Goal: Transaction & Acquisition: Download file/media

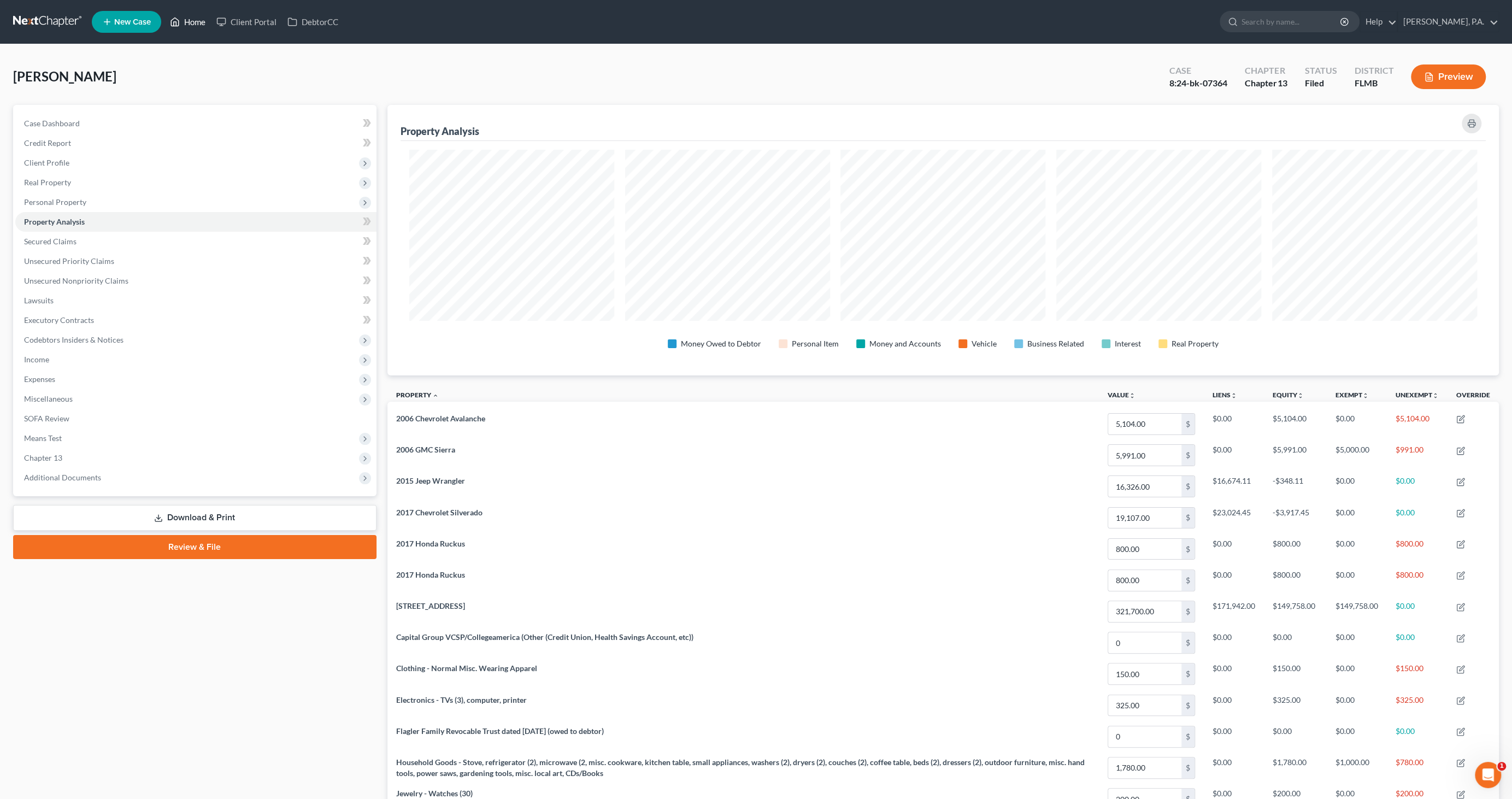
click at [188, 23] on link "Home" at bounding box center [188, 21] width 47 height 19
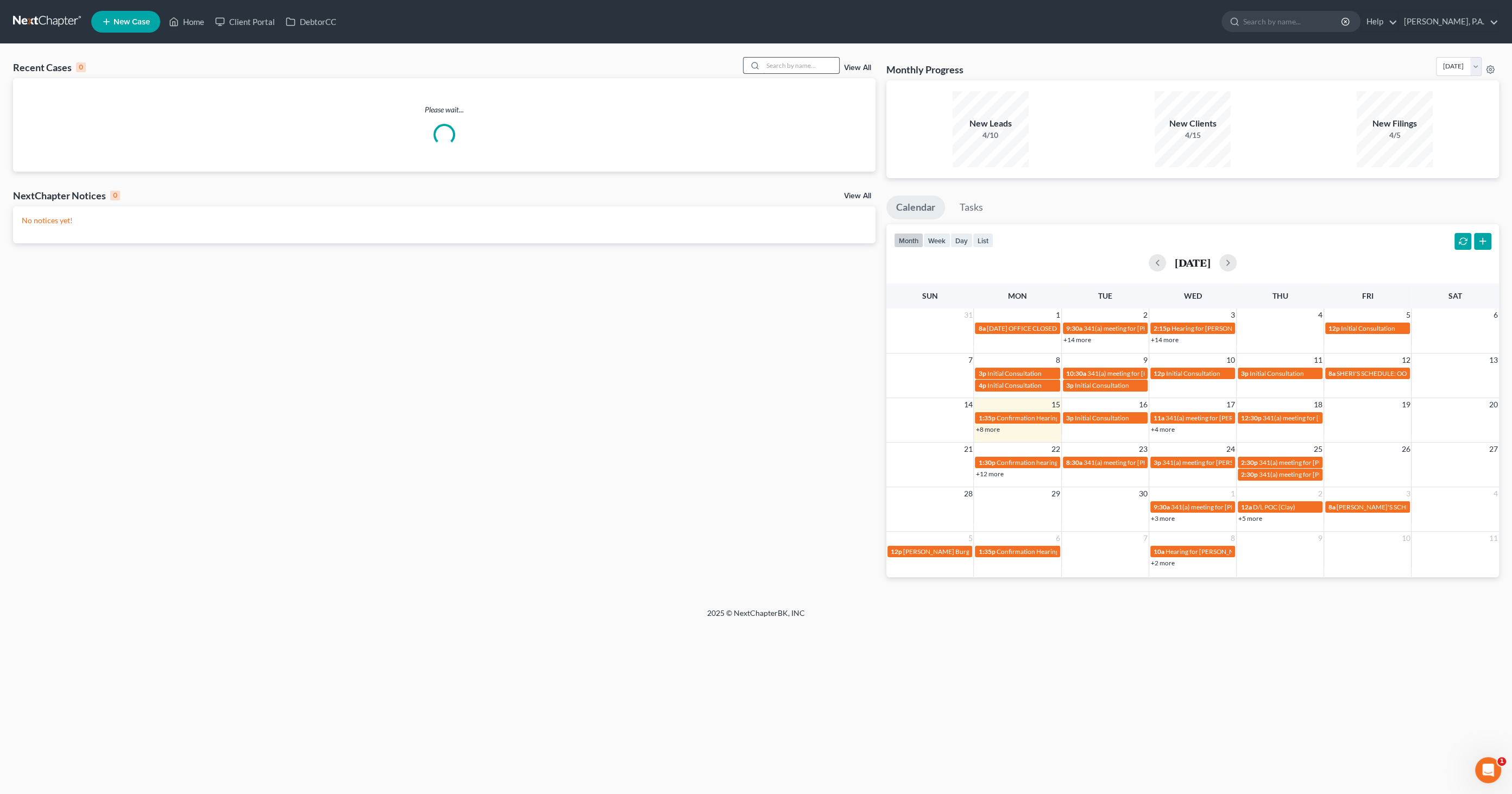
click at [811, 59] on input "search" at bounding box center [801, 65] width 76 height 16
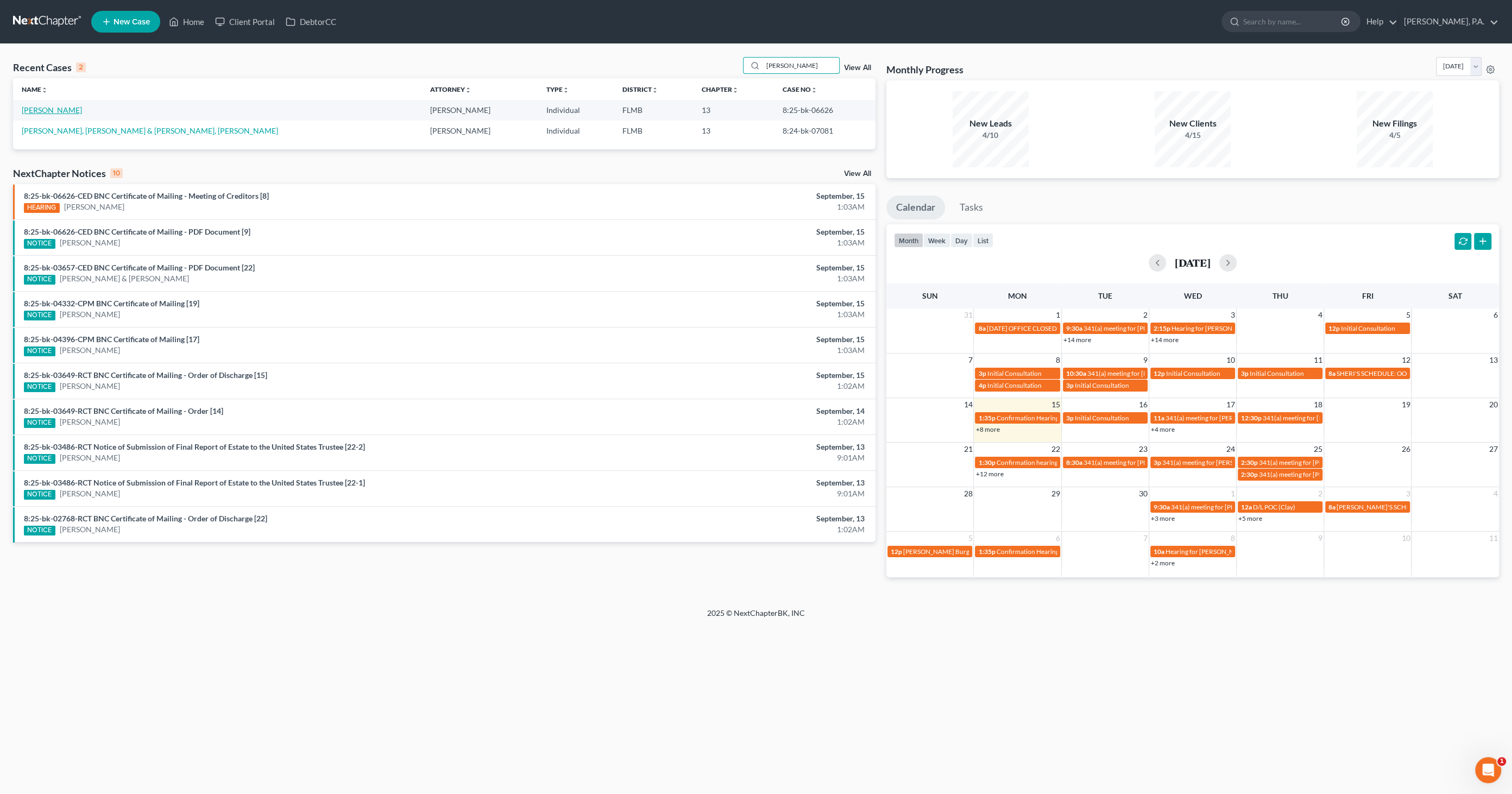
type input "[PERSON_NAME]"
click at [41, 113] on link "[PERSON_NAME]" at bounding box center [52, 110] width 60 height 9
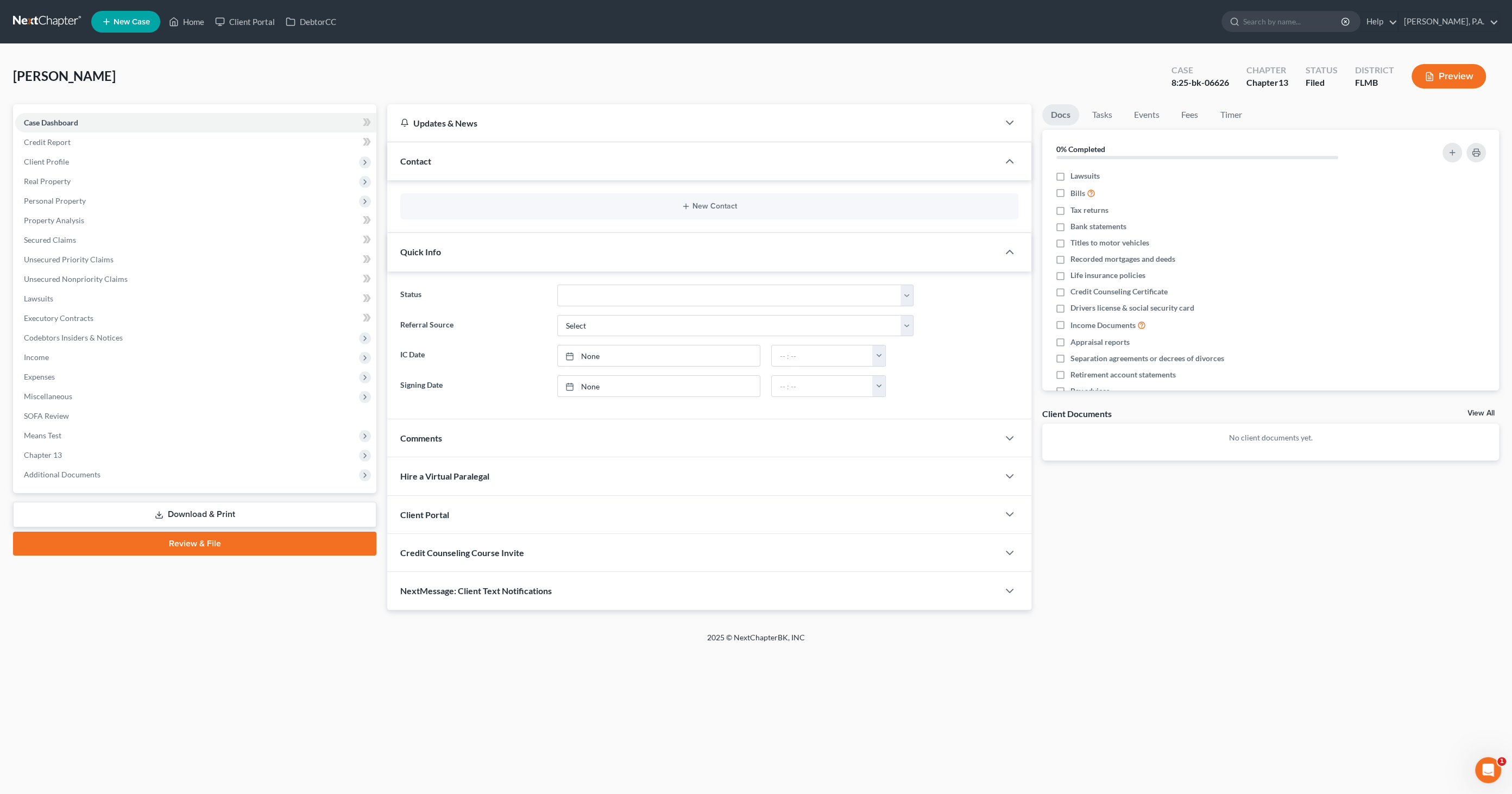
click at [156, 517] on icon at bounding box center [159, 515] width 9 height 9
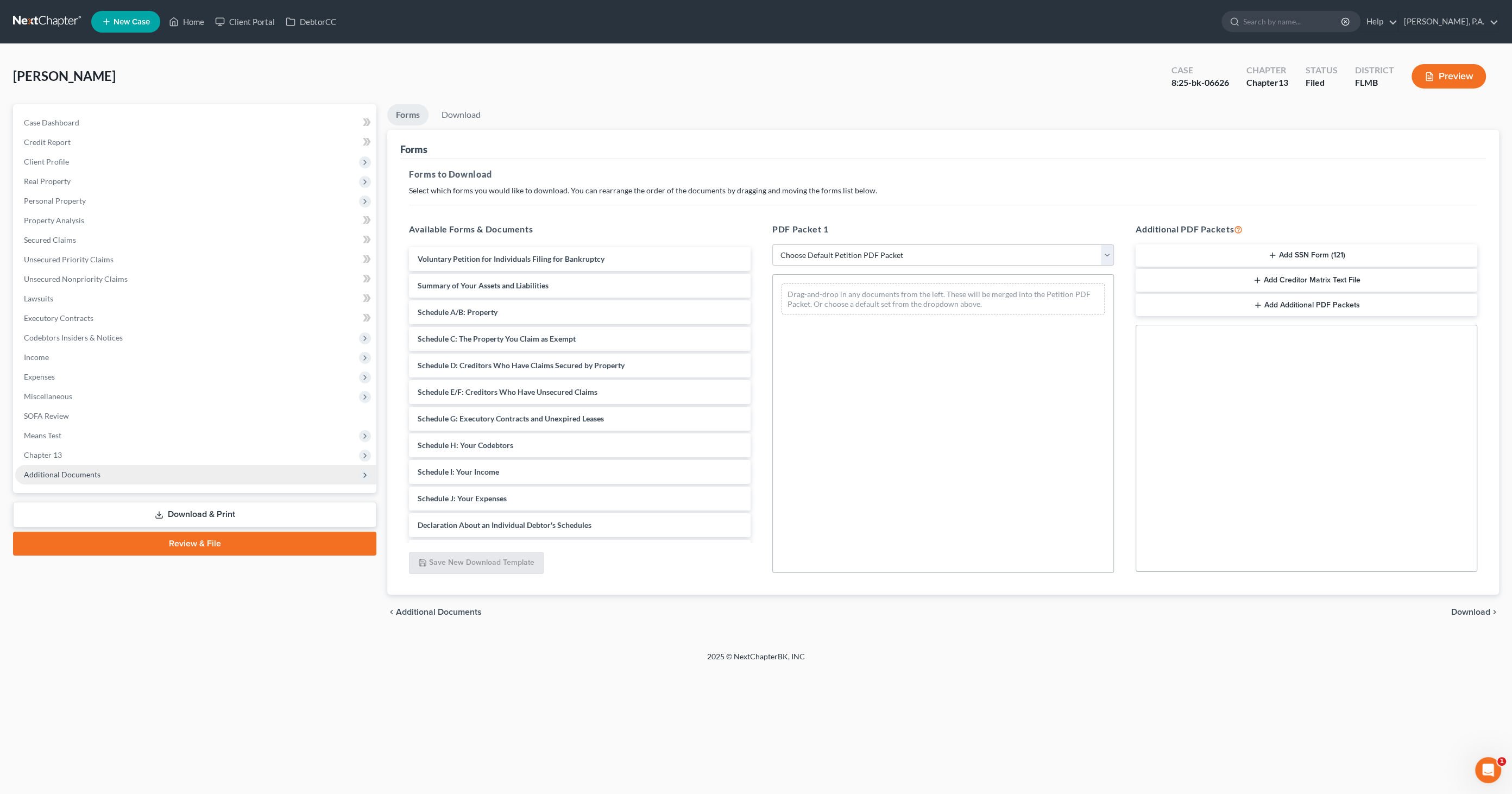
click at [93, 474] on span "Additional Documents" at bounding box center [62, 474] width 76 height 9
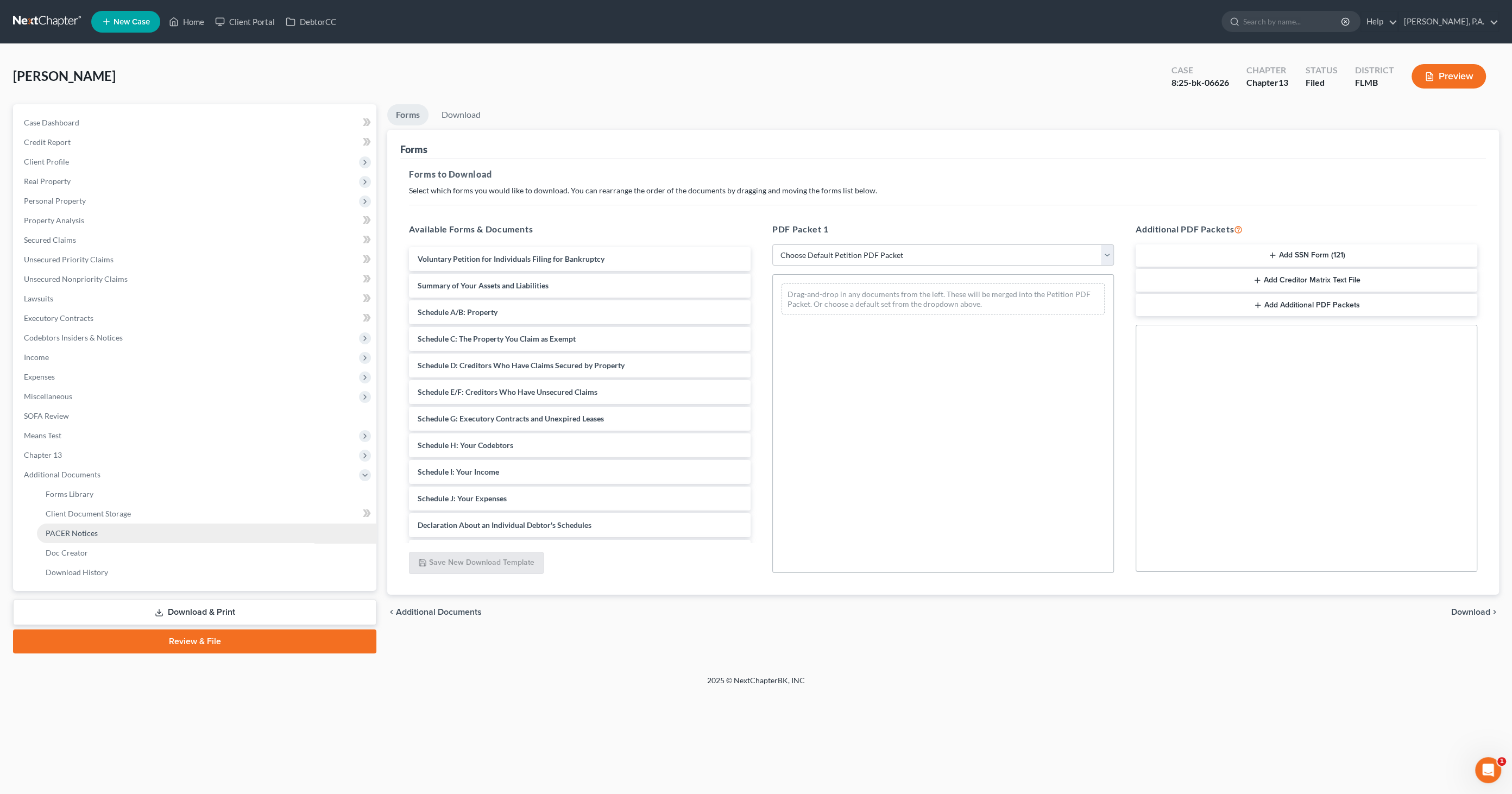
click at [87, 533] on span "PACER Notices" at bounding box center [72, 533] width 52 height 9
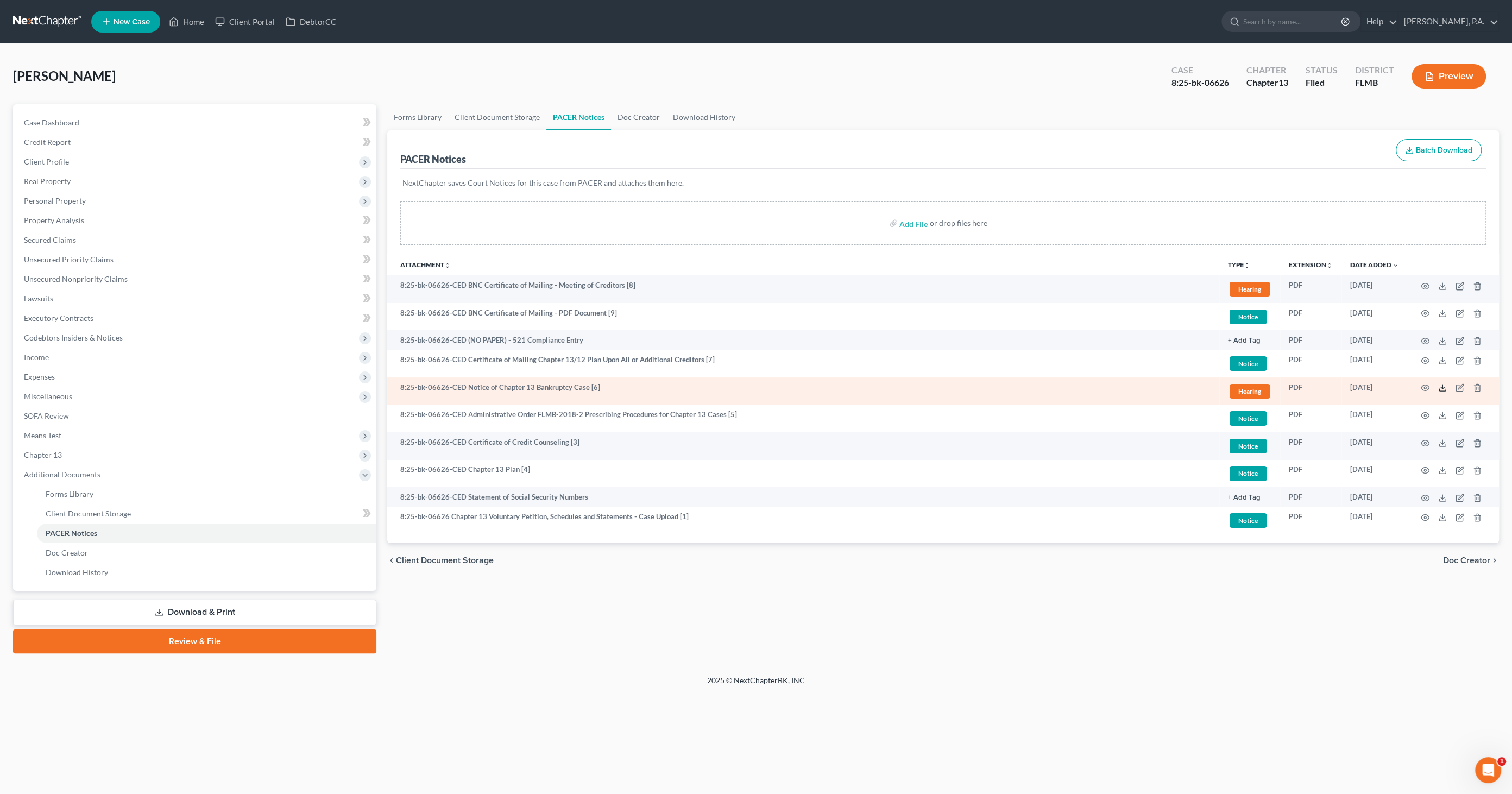
click at [1443, 389] on icon at bounding box center [1442, 387] width 9 height 9
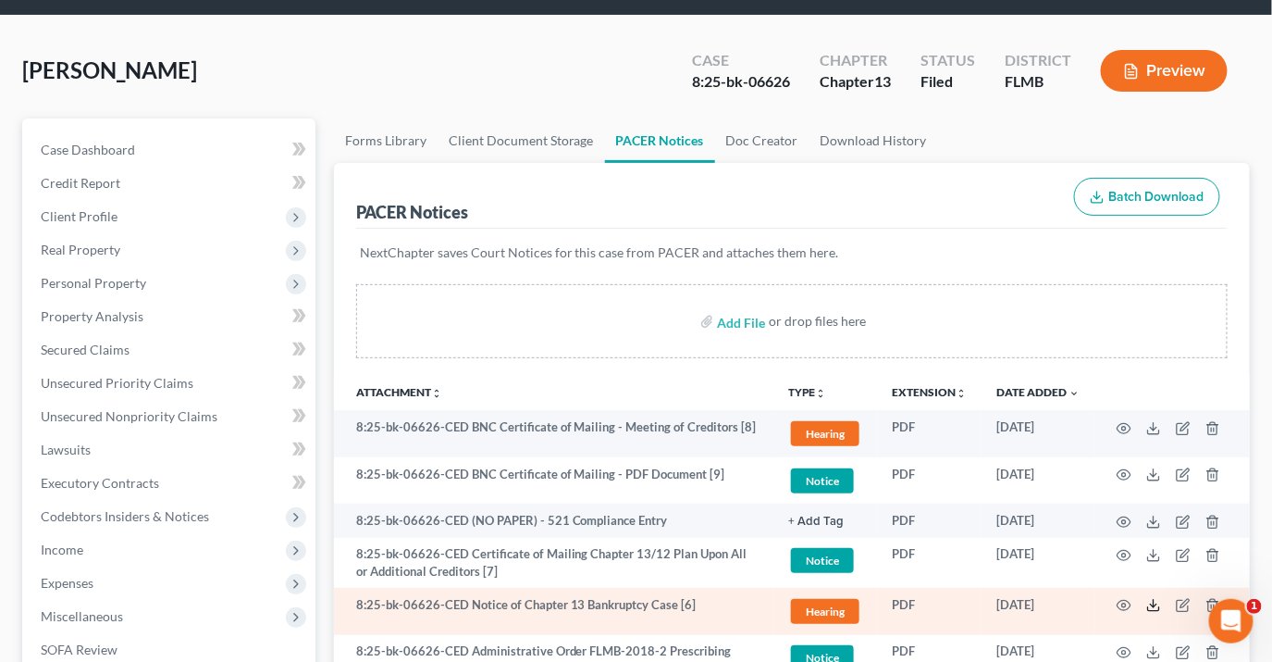
scroll to position [205, 0]
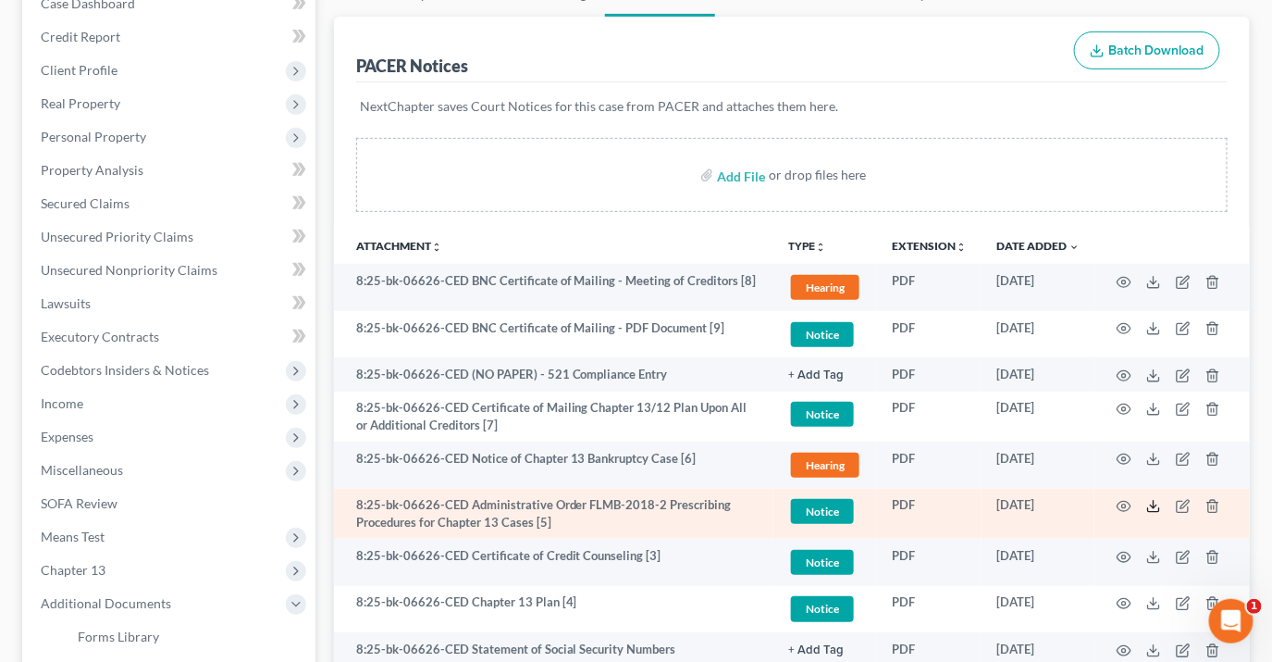
click at [1149, 502] on icon at bounding box center [1153, 506] width 15 height 15
